Goal: Transaction & Acquisition: Obtain resource

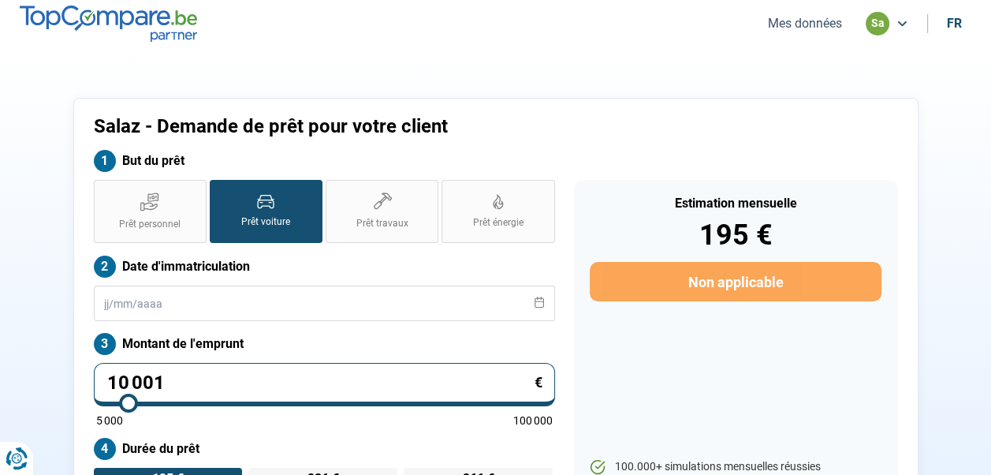
click at [815, 21] on button "Mes données" at bounding box center [805, 23] width 84 height 17
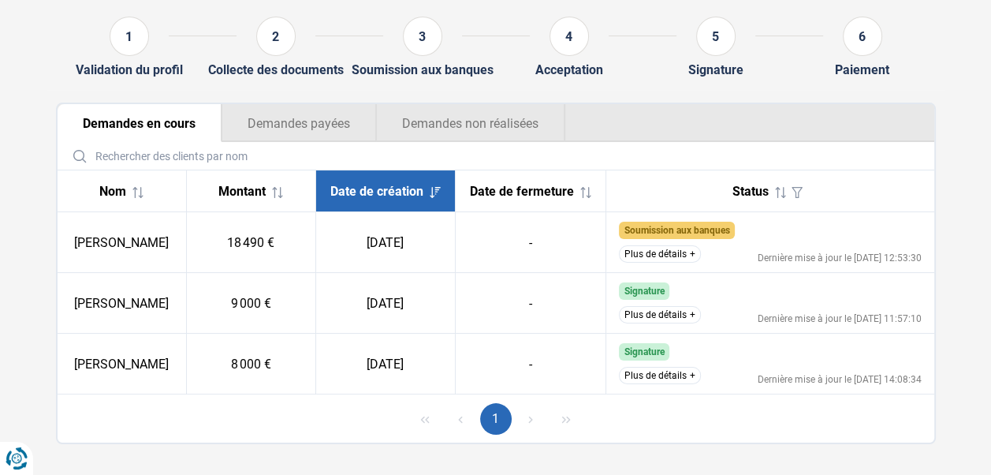
scroll to position [191, 0]
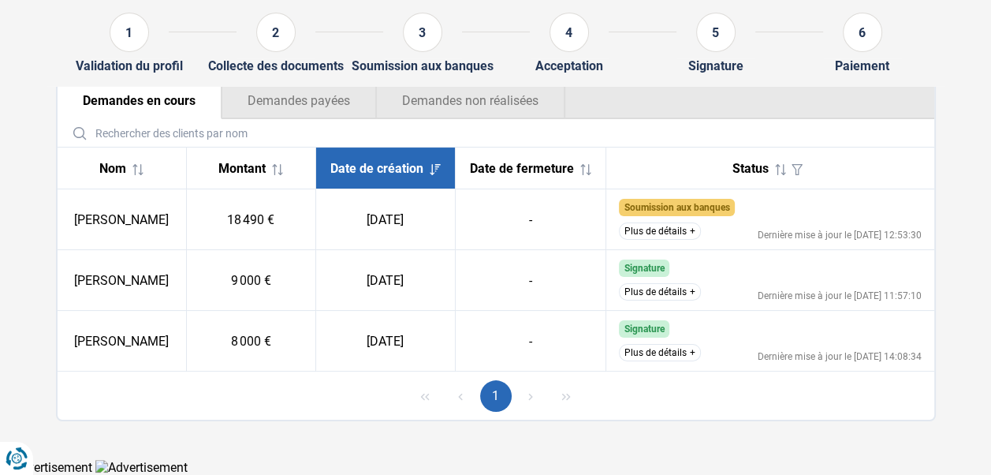
click at [642, 351] on button "Plus de détails" at bounding box center [660, 352] width 82 height 17
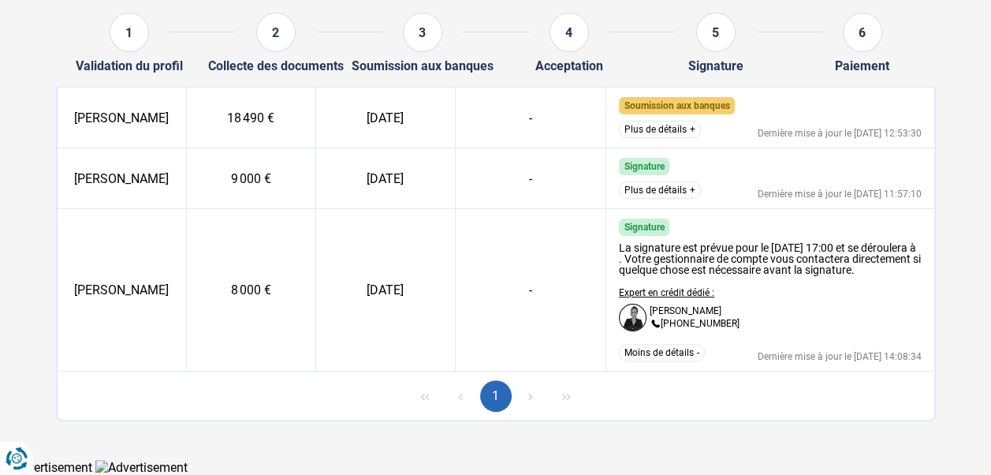
scroll to position [303, 0]
